Goal: Find specific fact: Find specific fact

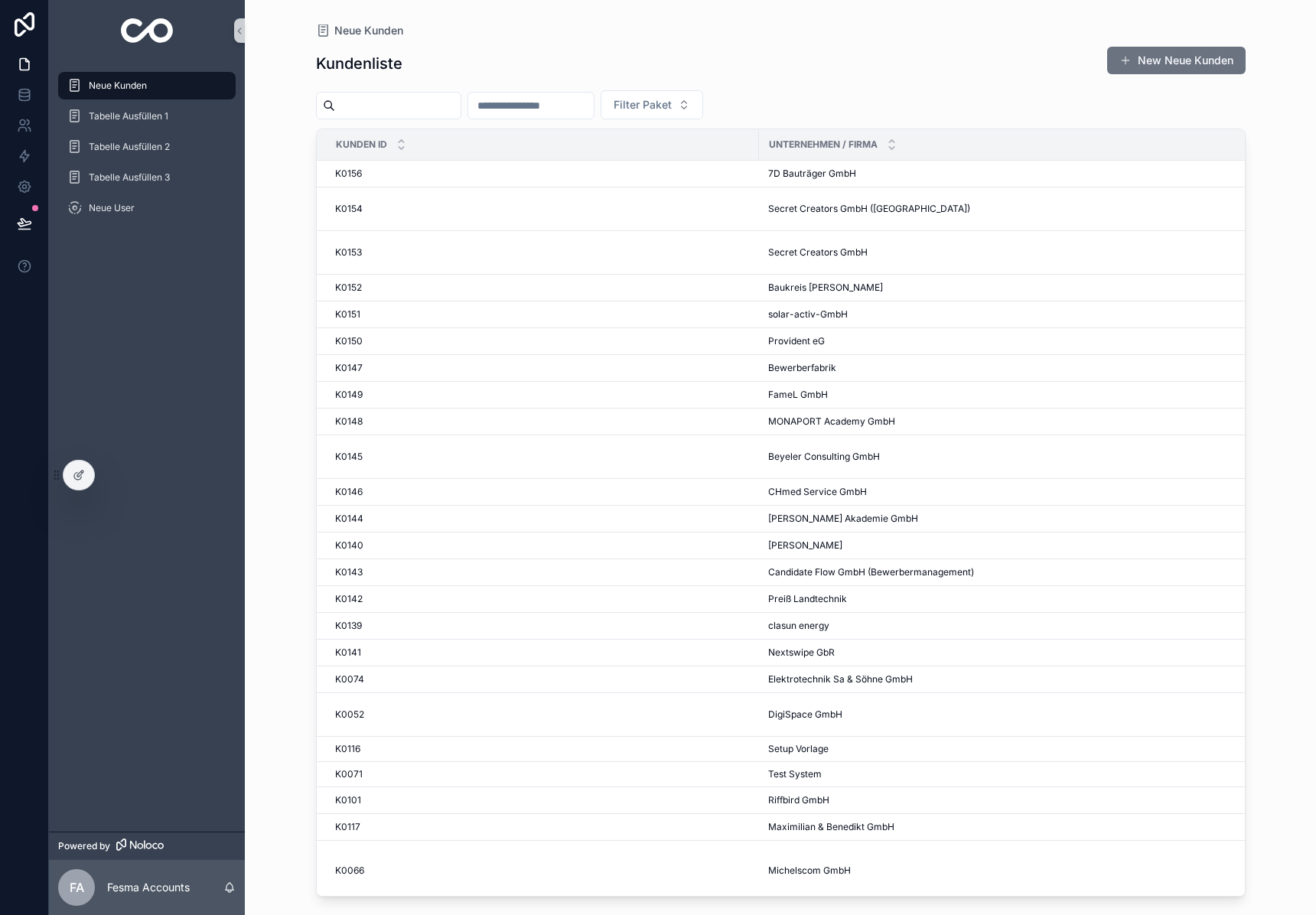
click at [416, 106] on input "scrollable content" at bounding box center [397, 105] width 125 height 21
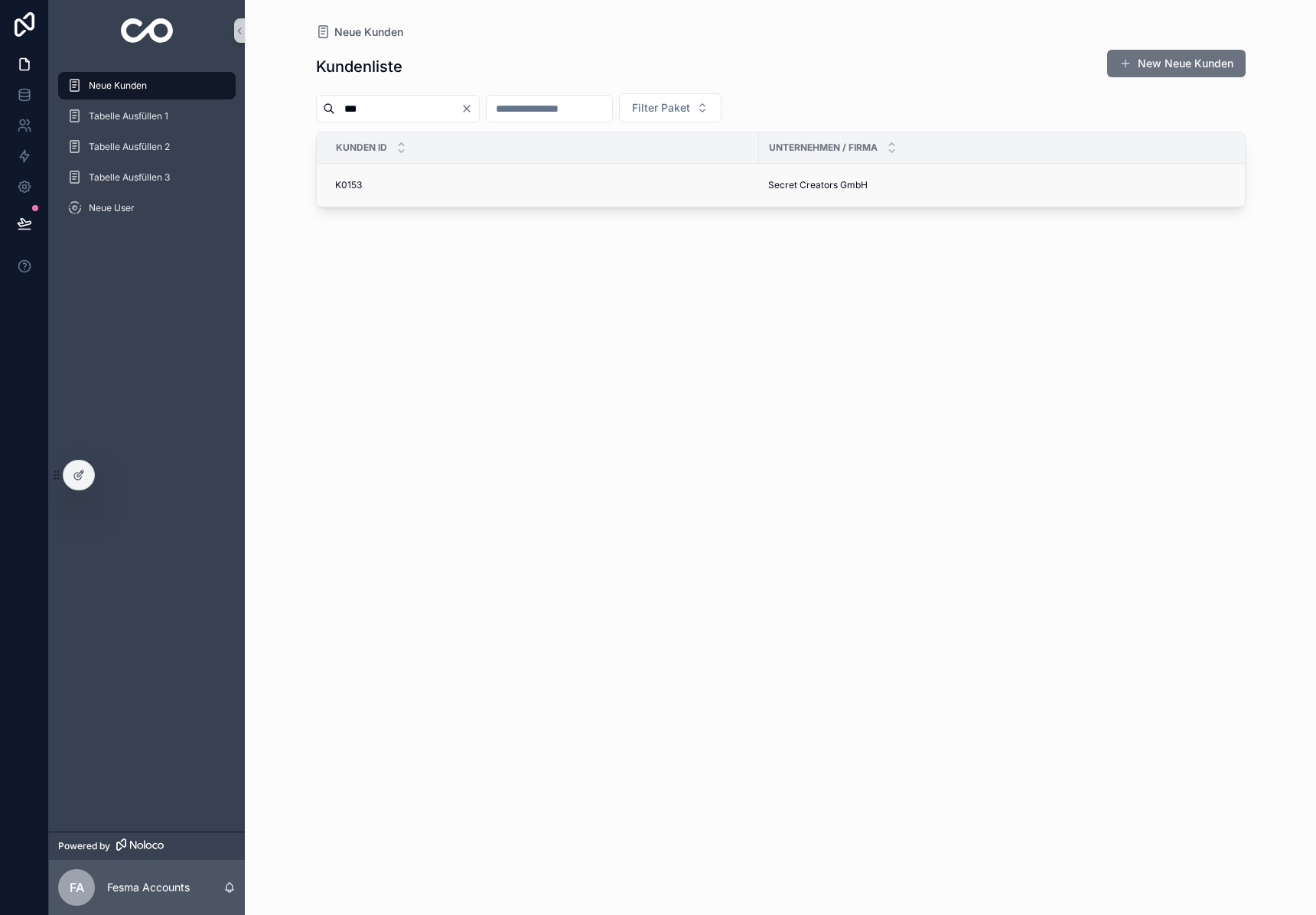
type input "***"
click at [832, 190] on span "Secret Creators GmbH" at bounding box center [817, 184] width 100 height 12
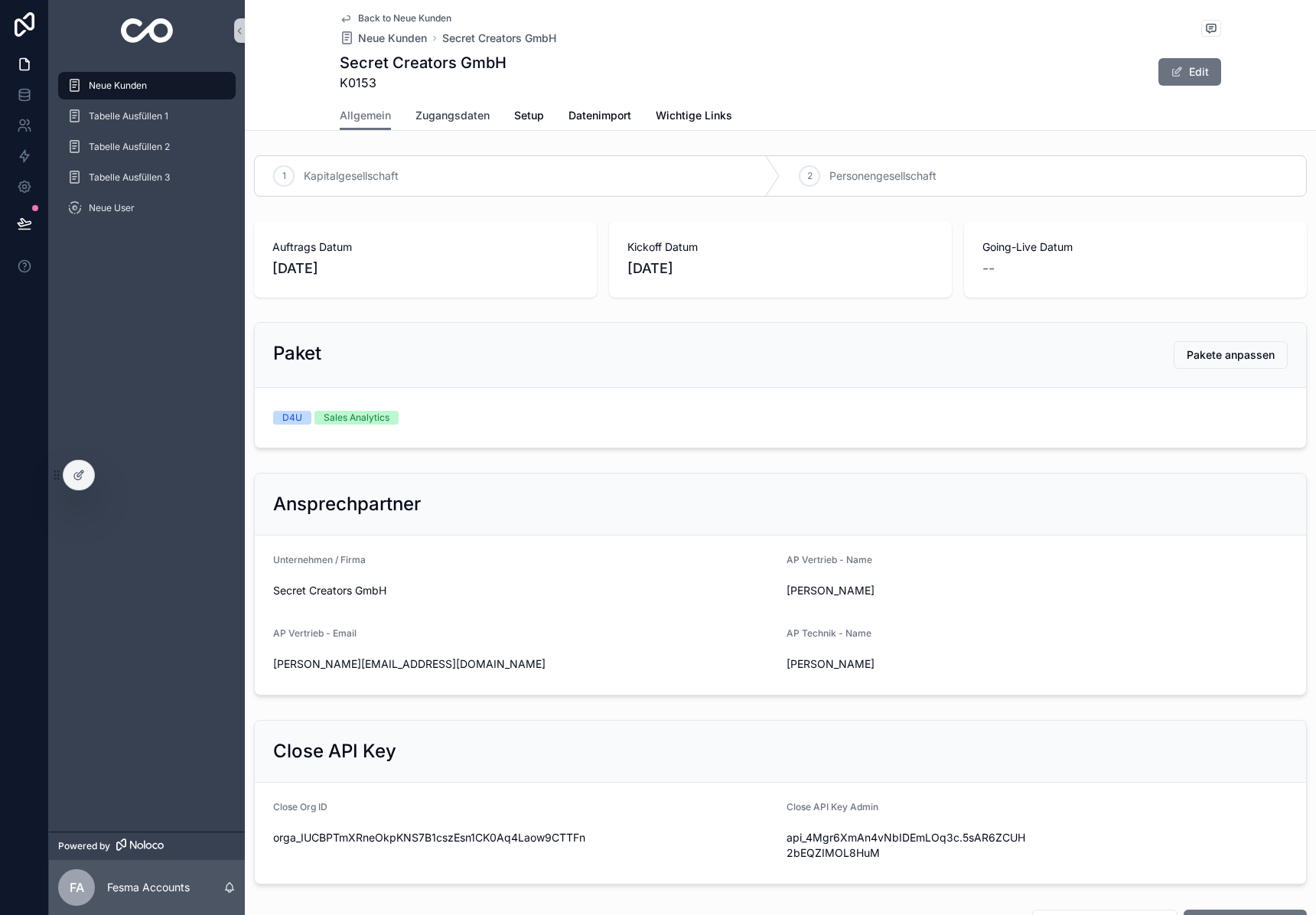
click at [442, 111] on span "Zugangsdaten" at bounding box center [452, 115] width 74 height 16
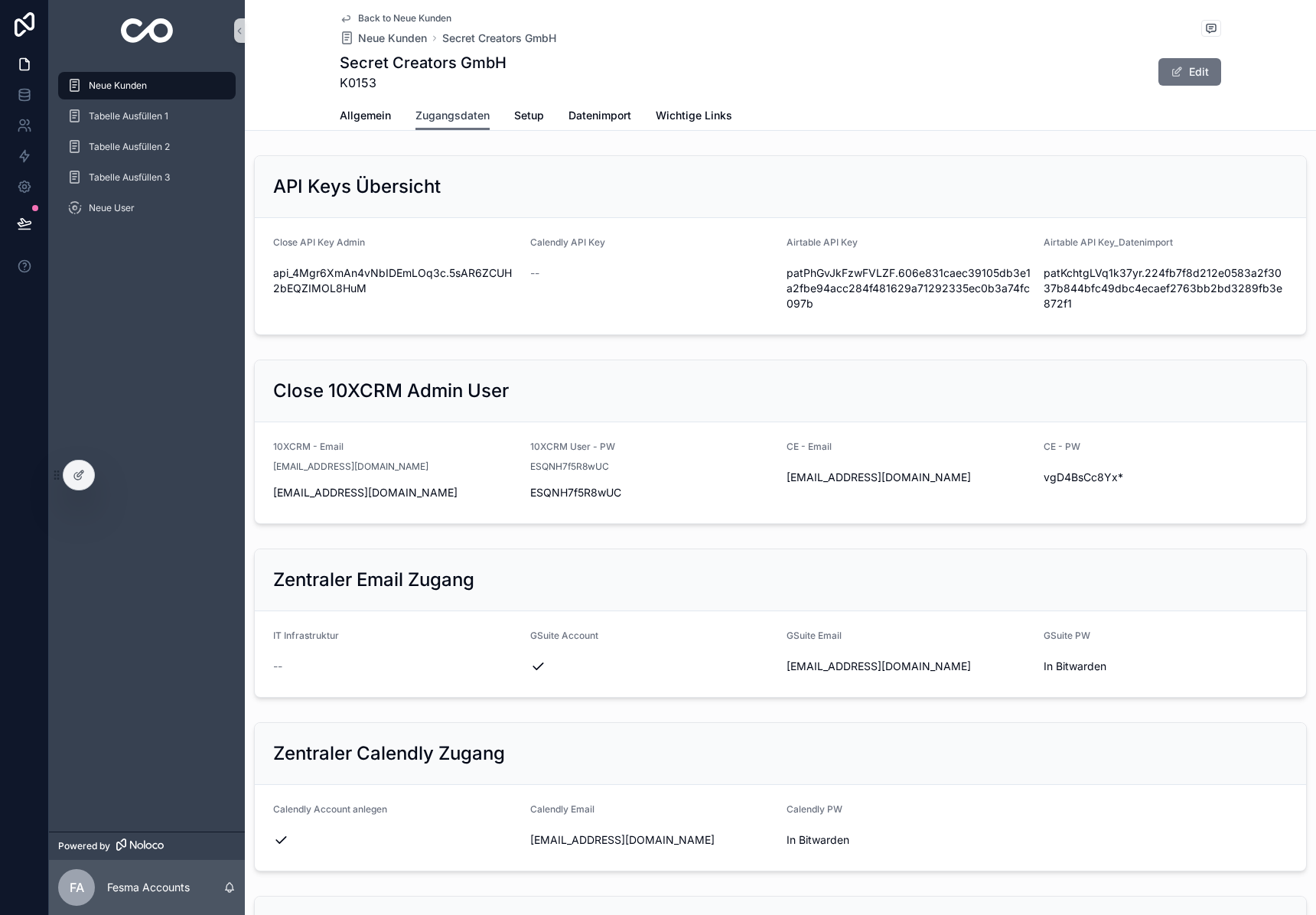
scroll to position [1294, 0]
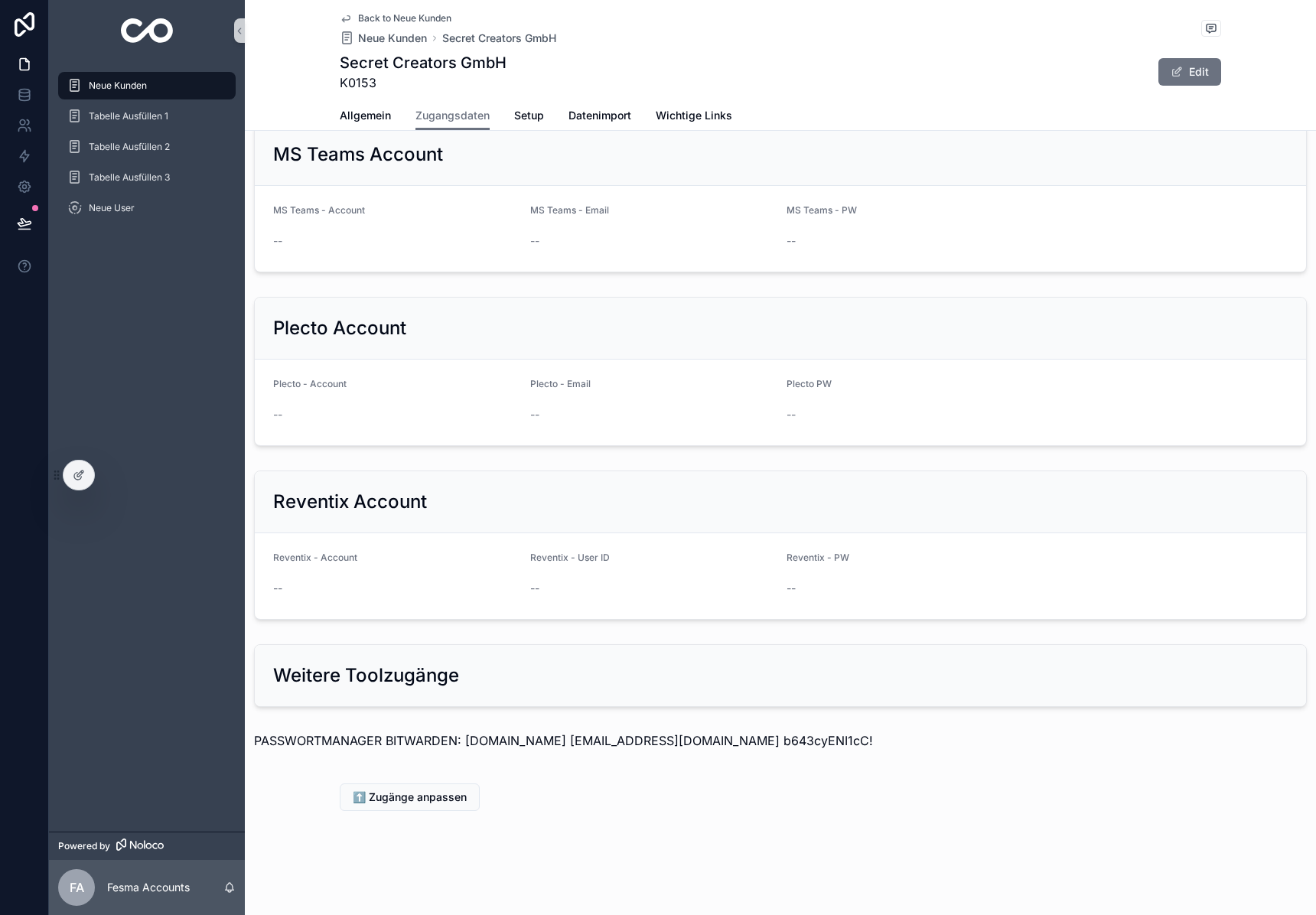
click at [771, 742] on p "PASSWORTMANAGER BITWARDEN: [DOMAIN_NAME] [EMAIL_ADDRESS][DOMAIN_NAME] b643cyENI…" at bounding box center [780, 741] width 1053 height 18
click at [781, 739] on p "PASSWORTMANAGER BITWARDEN: [DOMAIN_NAME] [EMAIL_ADDRESS][DOMAIN_NAME] b643cyENI…" at bounding box center [780, 741] width 1053 height 18
drag, startPoint x: 736, startPoint y: 741, endPoint x: 876, endPoint y: 741, distance: 140.0
click at [876, 741] on p "PASSWORTMANAGER BITWARDEN: [DOMAIN_NAME] [EMAIL_ADDRESS][DOMAIN_NAME] b643cyENI…" at bounding box center [780, 741] width 1053 height 18
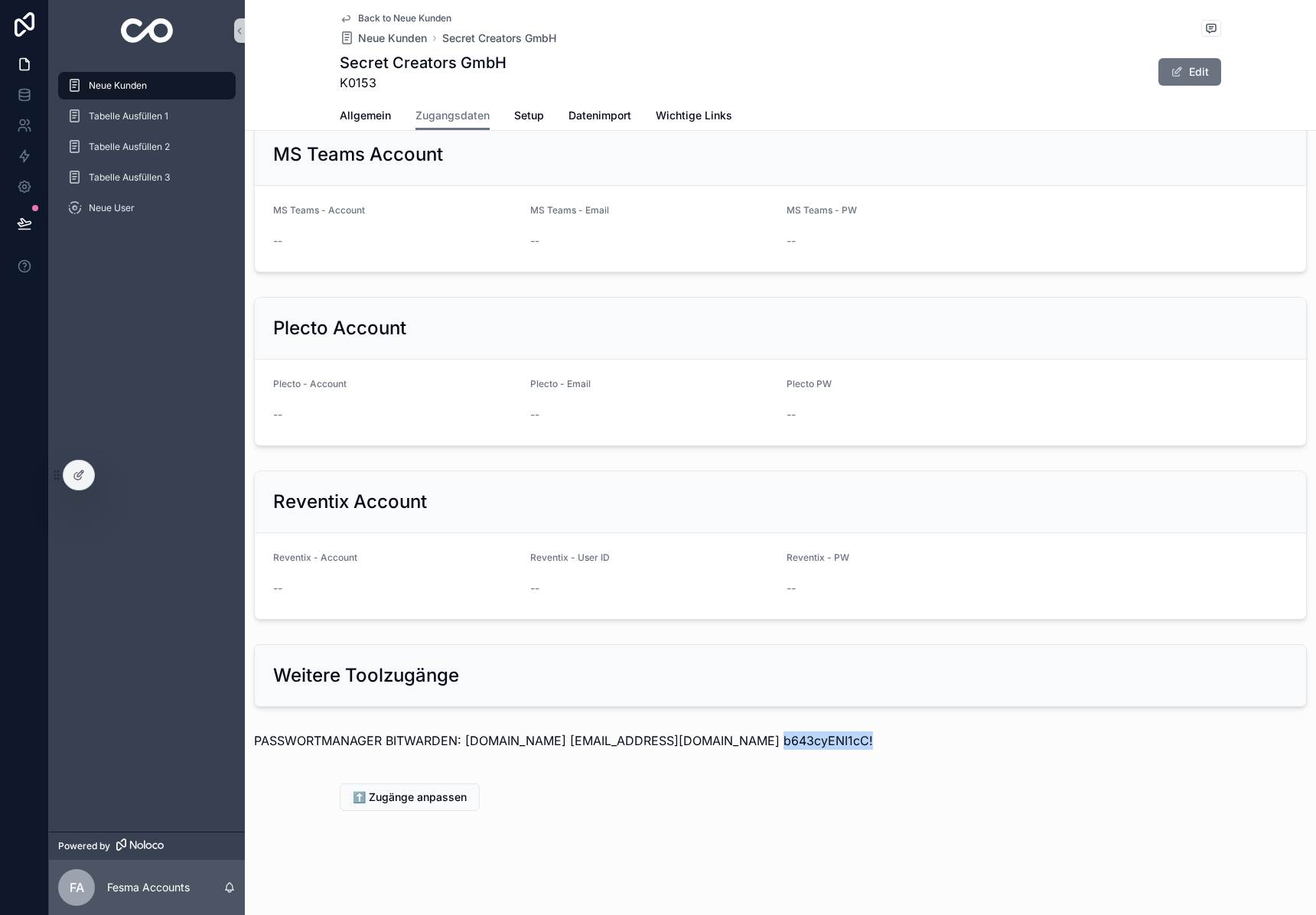
copy p "b643cyENI1cC!"
